Goal: Check status: Check status

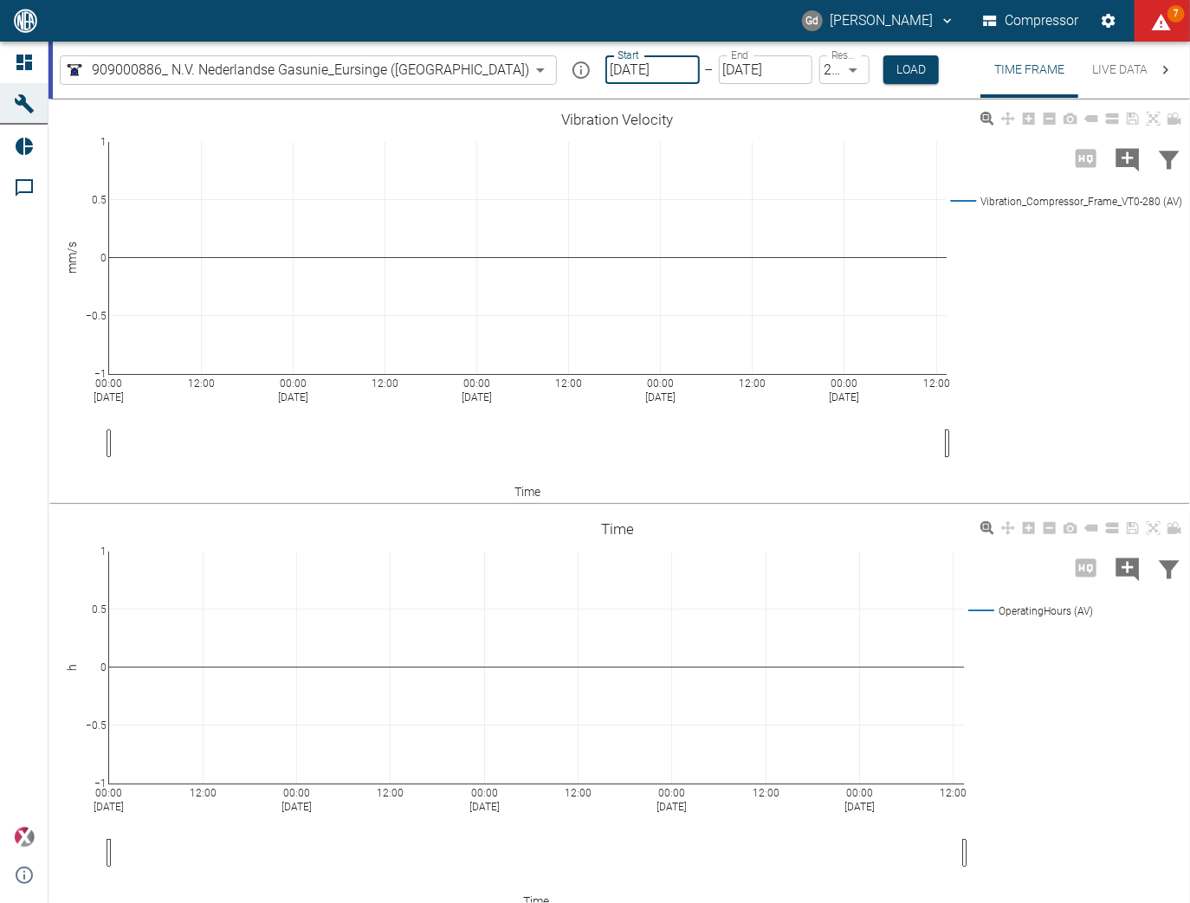
click at [605, 72] on input "[DATE]" at bounding box center [652, 69] width 94 height 29
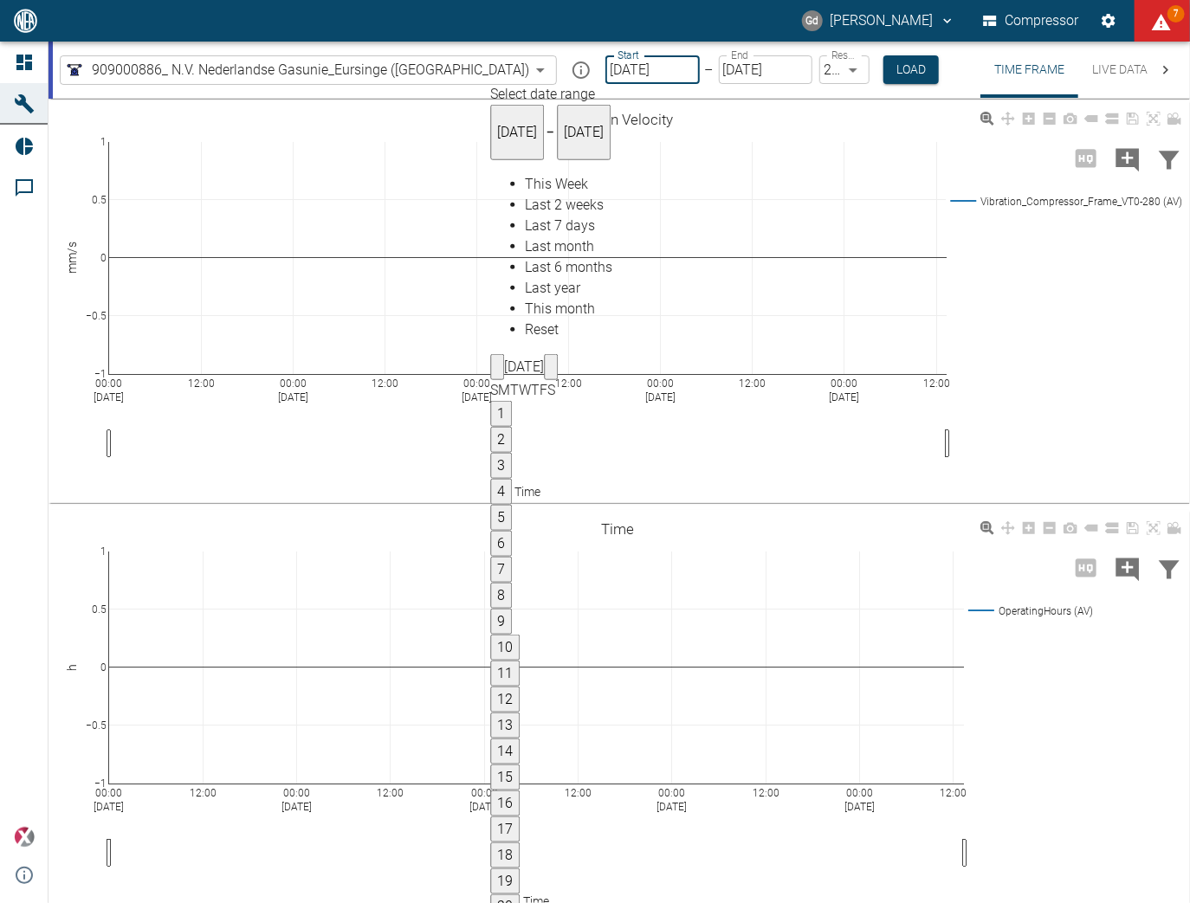
click at [532, 188] on span "This Week" at bounding box center [556, 184] width 63 height 16
type input "[DATE]"
drag, startPoint x: 919, startPoint y: 292, endPoint x: 919, endPoint y: 308, distance: 16.5
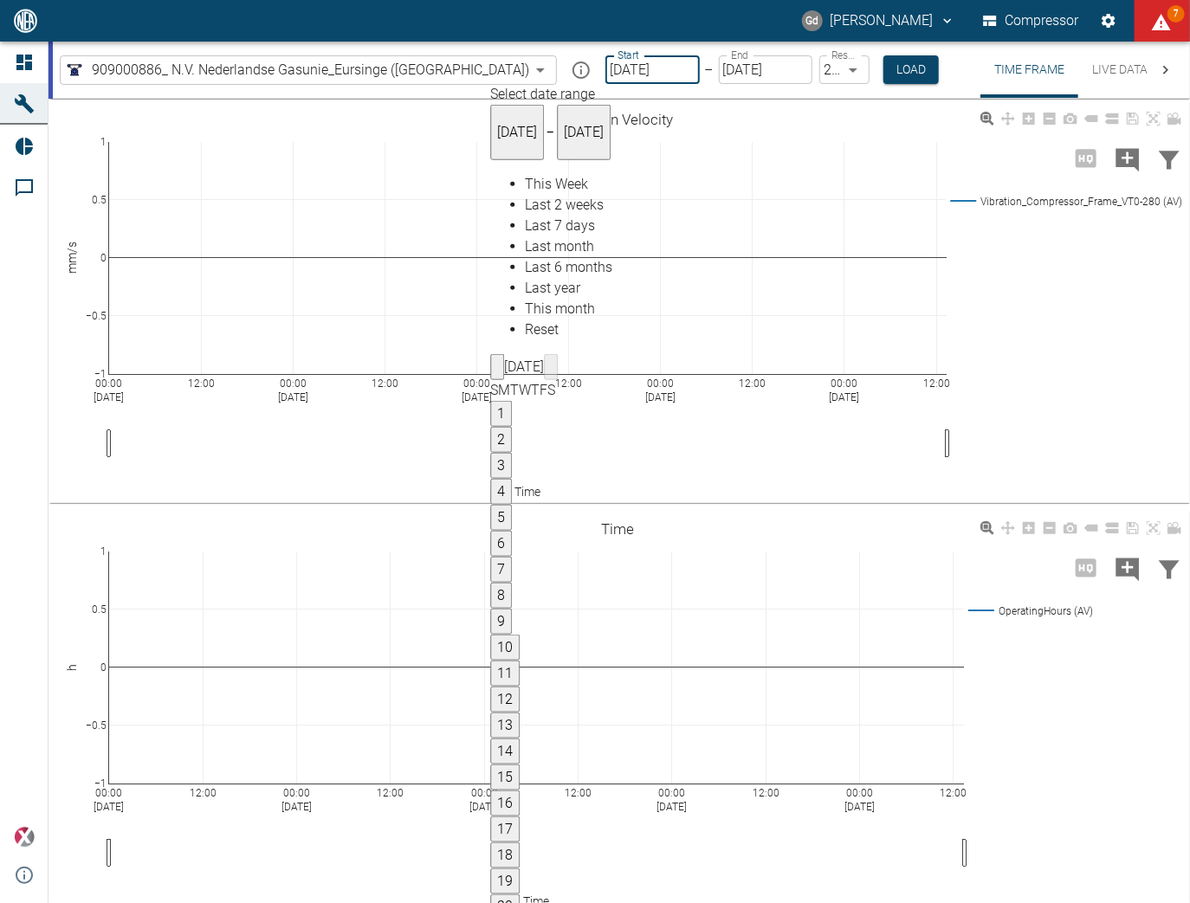
type input "[DATE]"
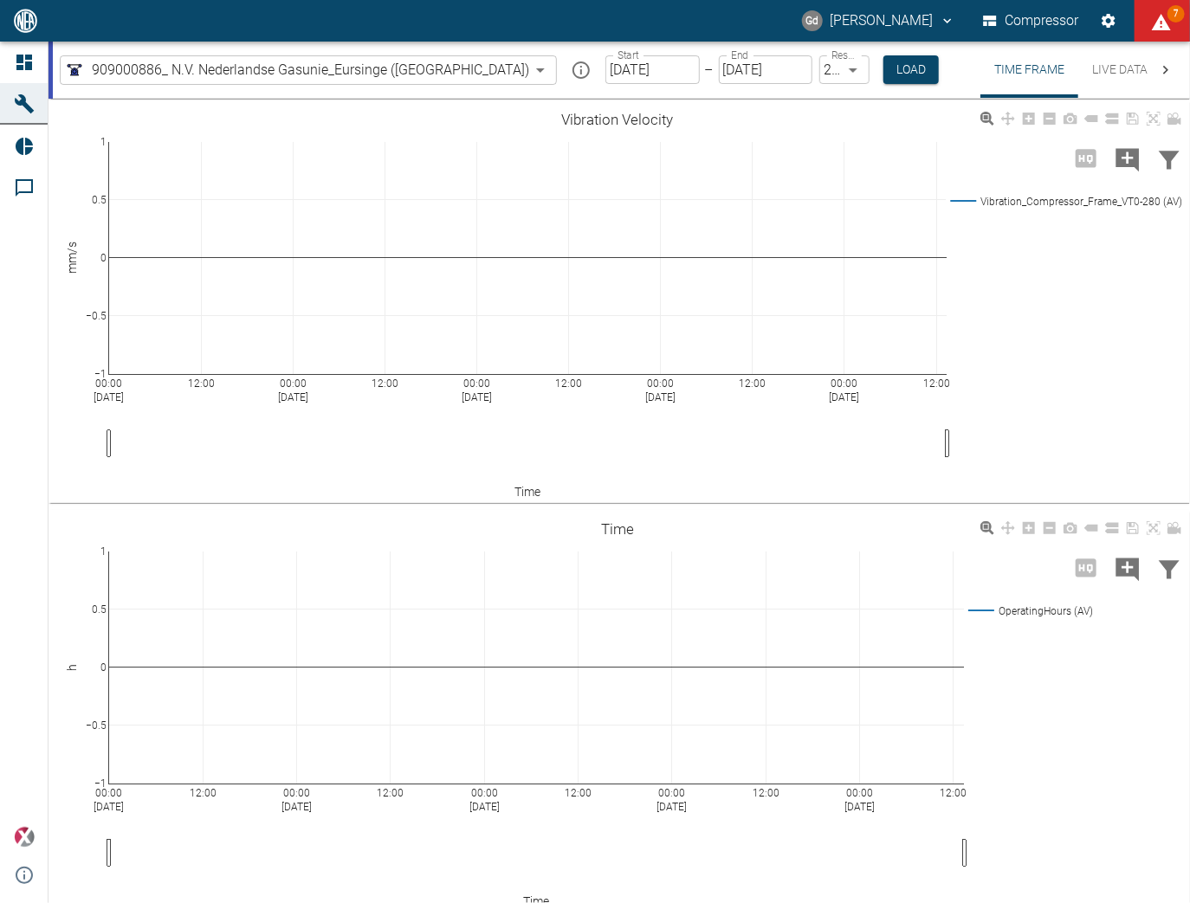
click at [883, 57] on button "Load" at bounding box center [910, 69] width 55 height 29
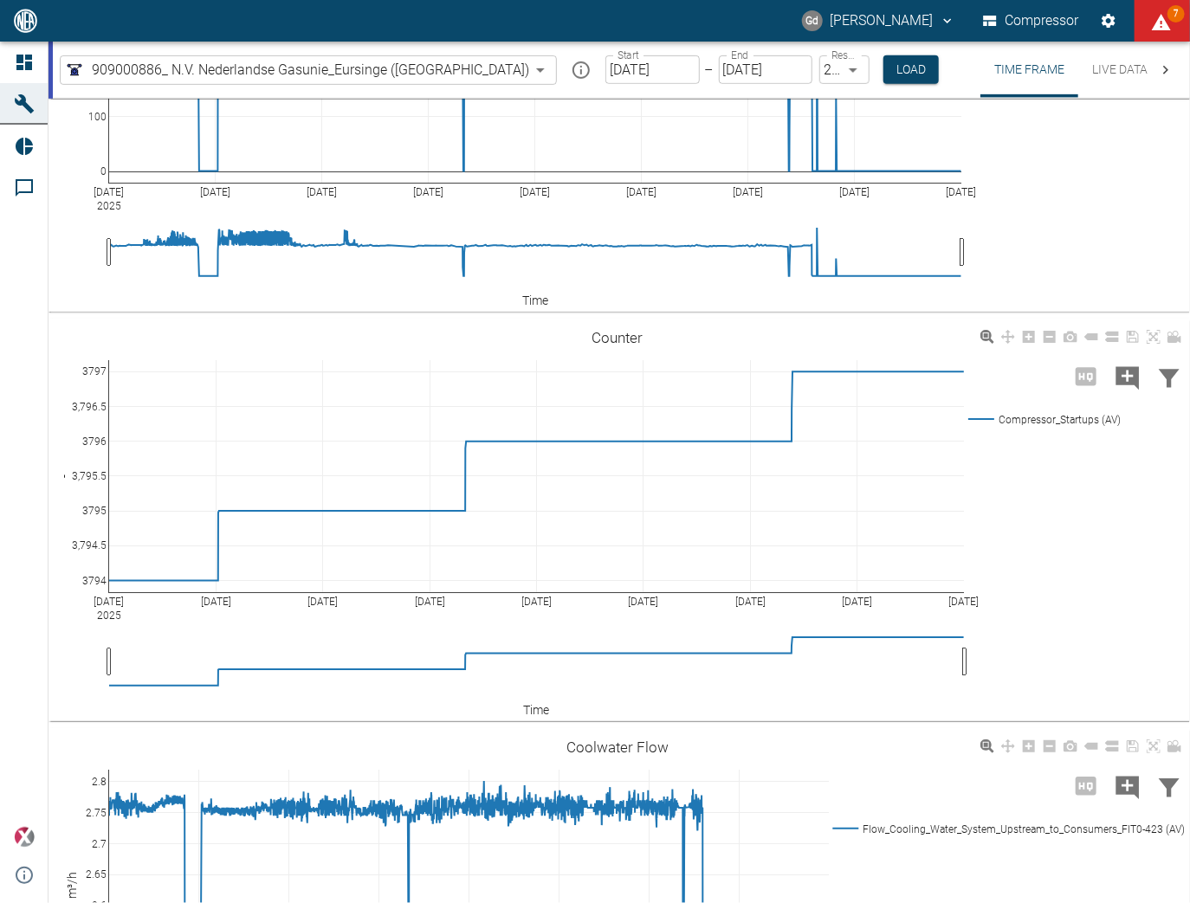
scroll to position [3053, 0]
